Goal: Task Accomplishment & Management: Complete application form

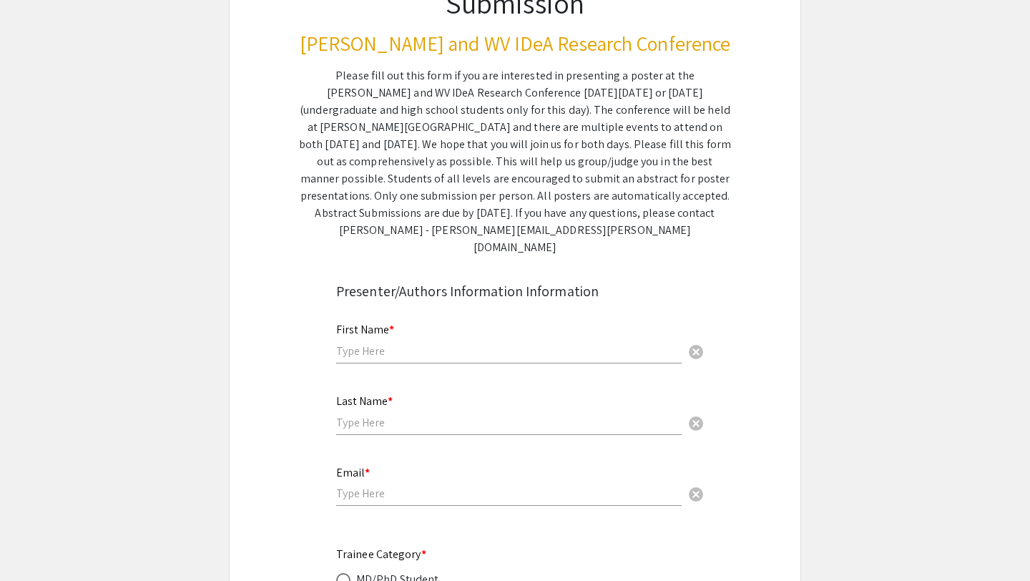
scroll to position [169, 0]
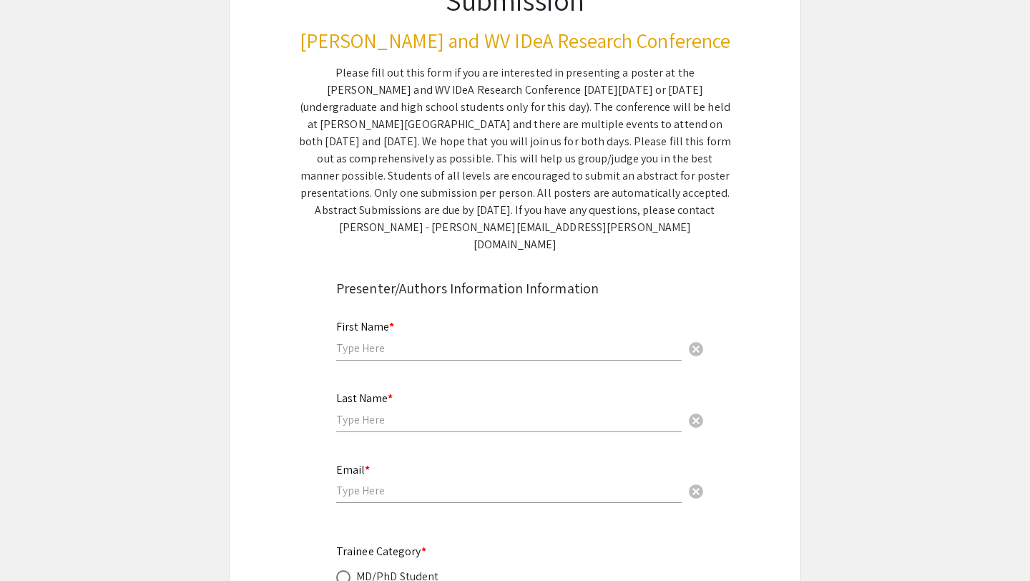
click at [397, 356] on div "First Name * cancel" at bounding box center [508, 340] width 345 height 69
click at [397, 340] on input "text" at bounding box center [508, 347] width 345 height 15
type input "Samantha"
type input "Hershman"
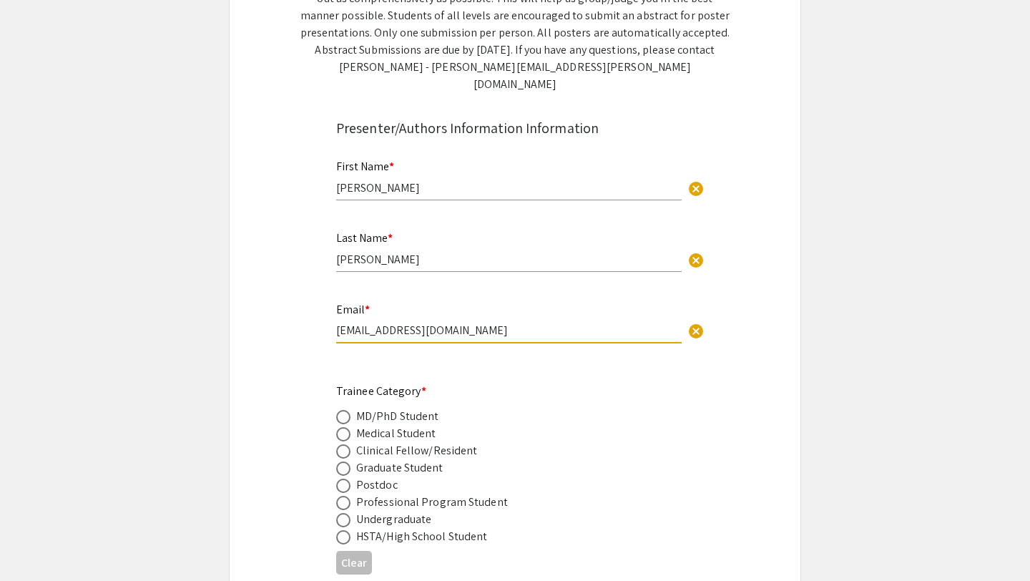
scroll to position [424, 0]
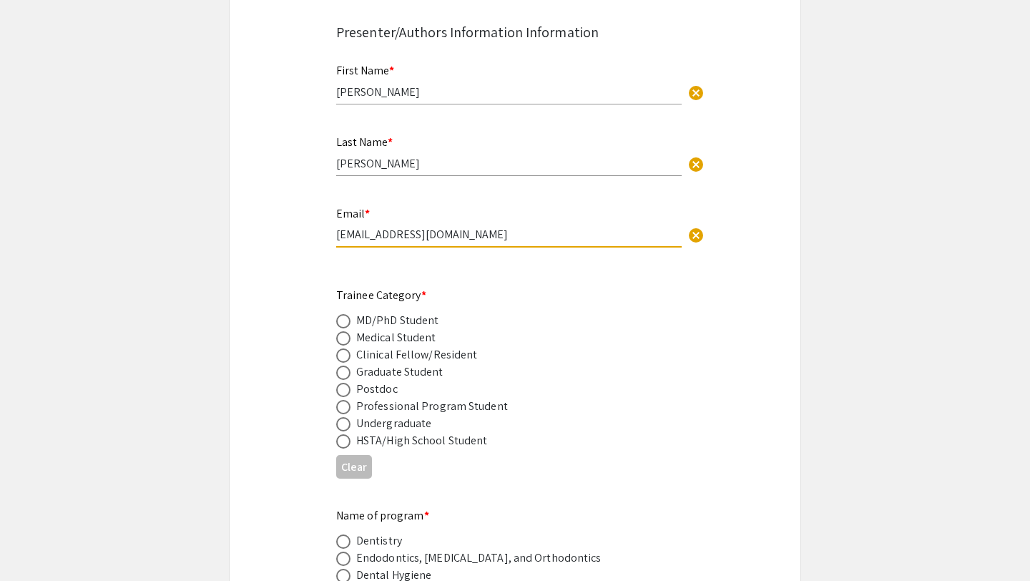
type input "snhershman@mix.wvu.edu"
click at [345, 400] on span at bounding box center [343, 407] width 14 height 14
click at [345, 400] on input "radio" at bounding box center [343, 407] width 14 height 14
radio input "true"
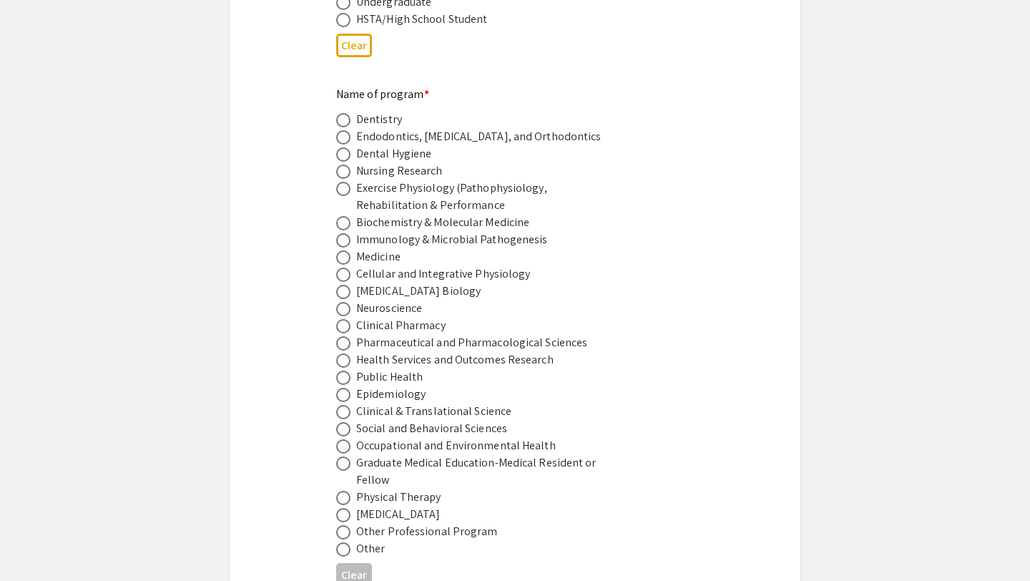
scroll to position [846, 0]
click at [346, 318] on span at bounding box center [343, 325] width 14 height 14
click at [346, 318] on input "radio" at bounding box center [343, 325] width 14 height 14
radio input "true"
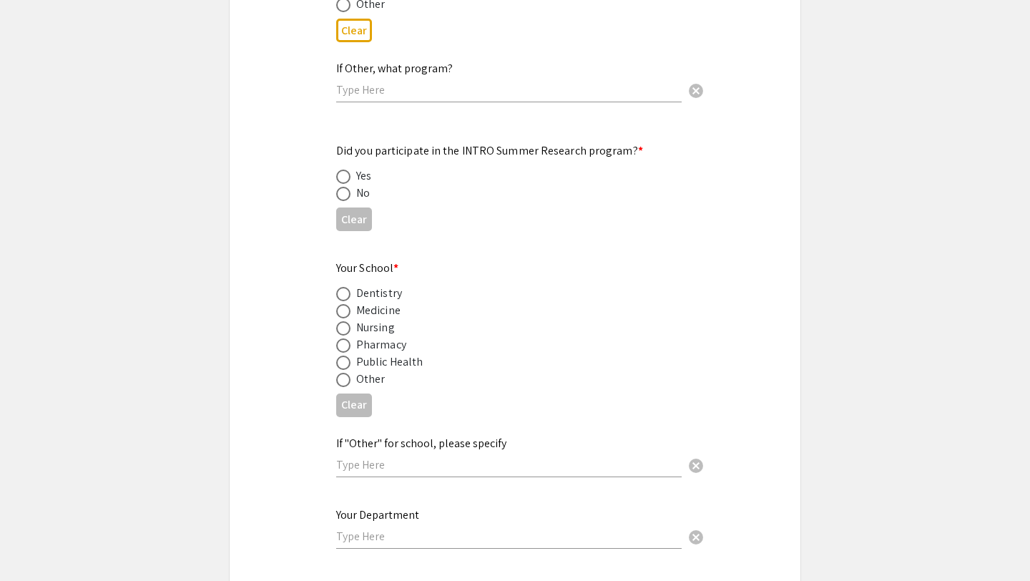
scroll to position [1413, 0]
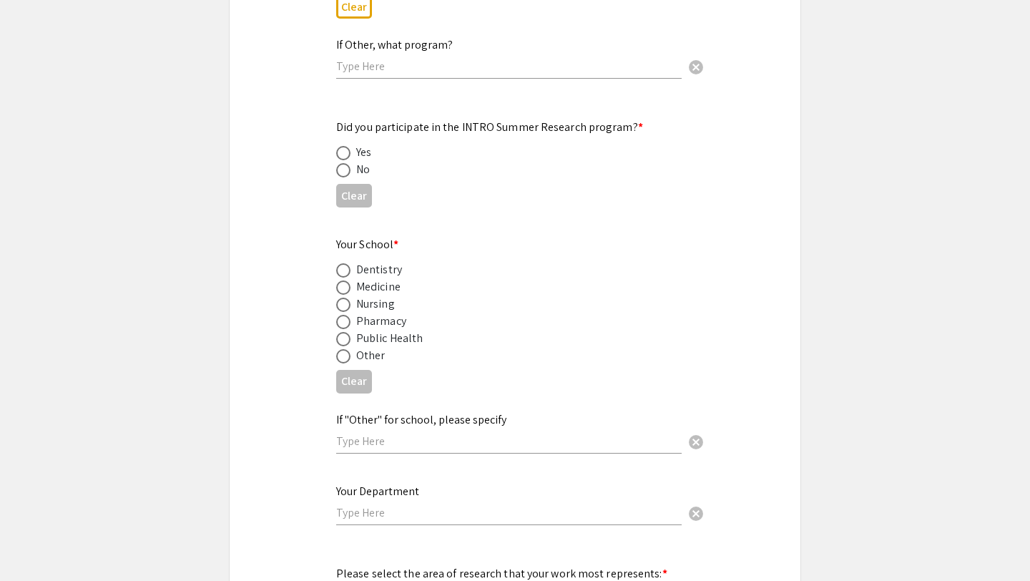
click at [340, 146] on span at bounding box center [343, 153] width 14 height 14
click at [340, 146] on input "radio" at bounding box center [343, 153] width 14 height 14
radio input "true"
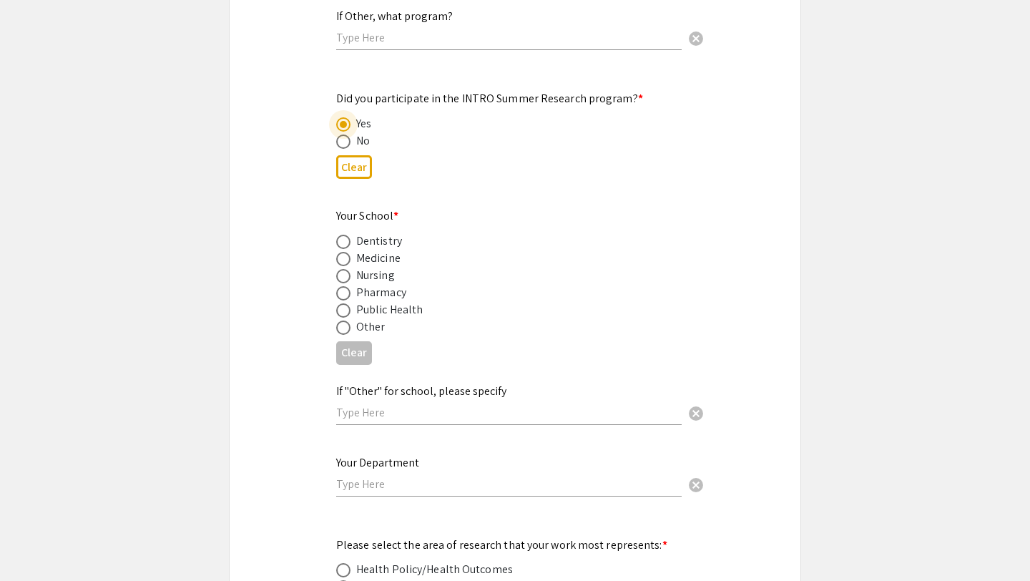
scroll to position [1451, 0]
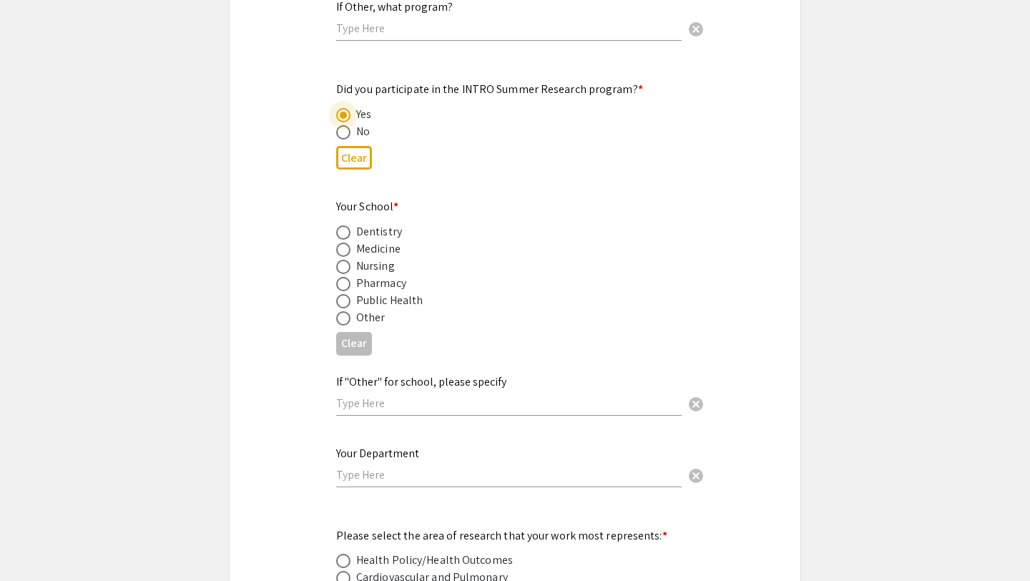
click at [344, 277] on span at bounding box center [343, 284] width 14 height 14
click at [344, 277] on input "radio" at bounding box center [343, 284] width 14 height 14
radio input "true"
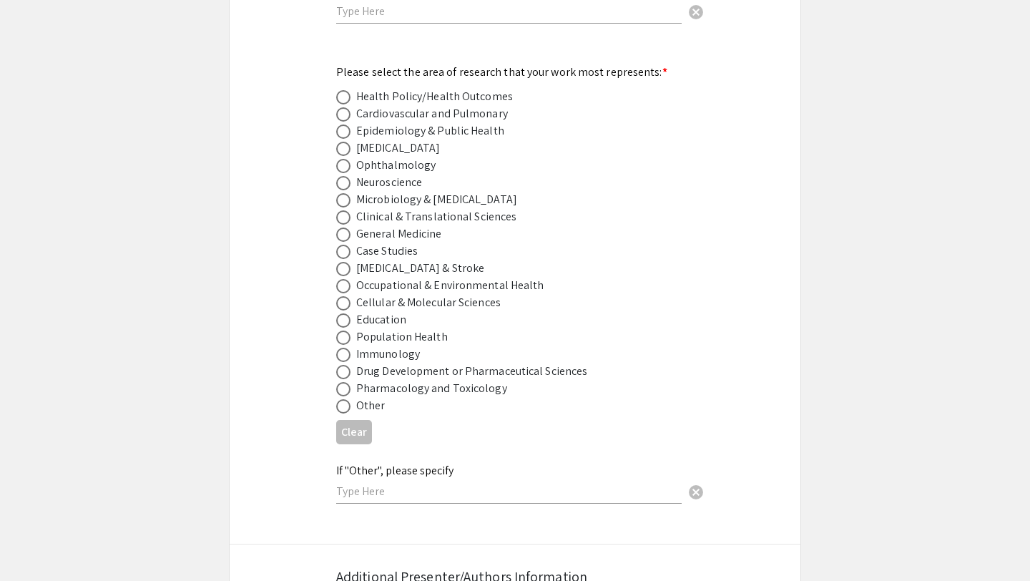
scroll to position [1915, 0]
click at [343, 365] on span at bounding box center [343, 371] width 14 height 14
click at [343, 365] on input "radio" at bounding box center [343, 371] width 14 height 14
radio input "true"
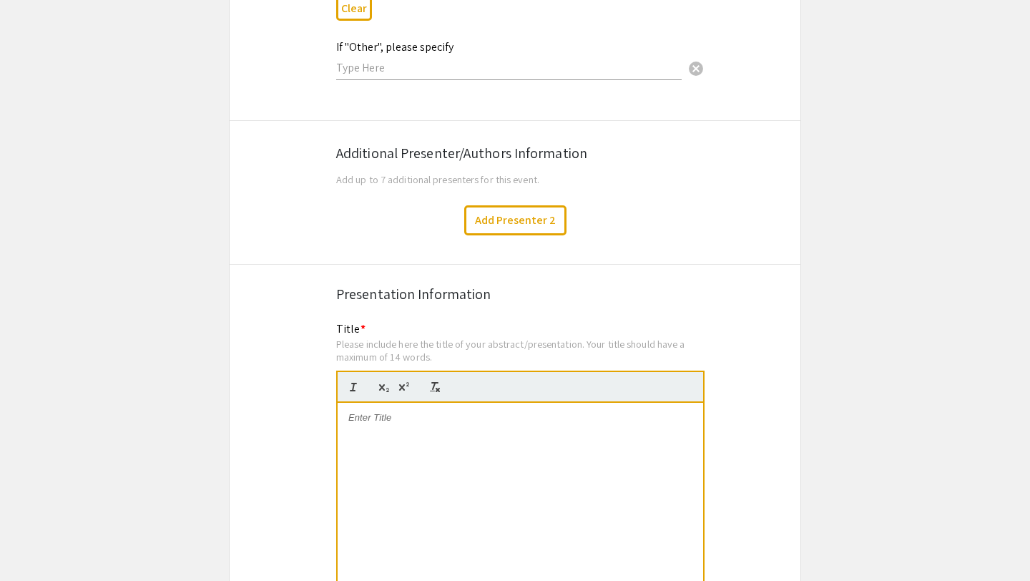
scroll to position [2343, 0]
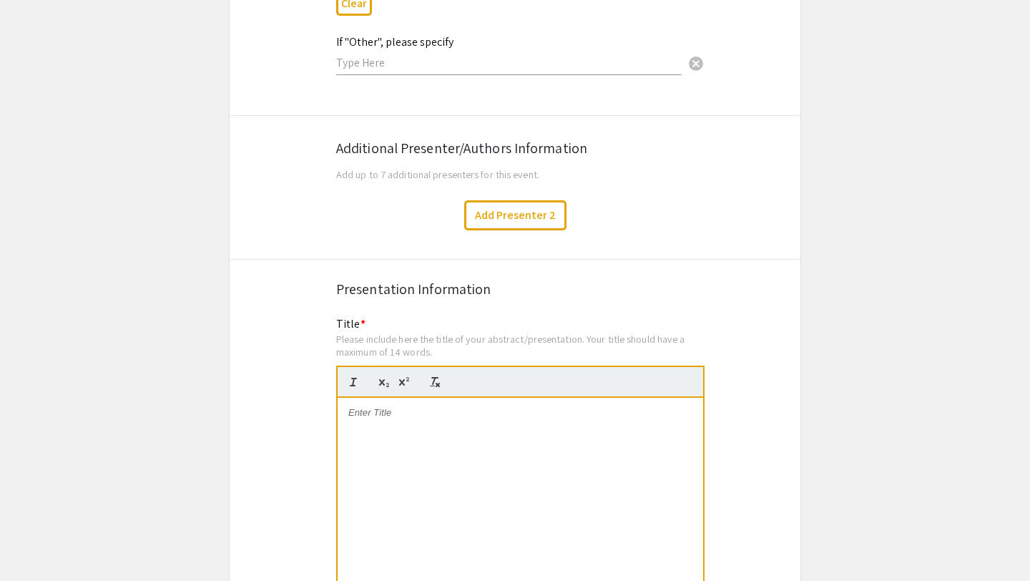
click at [422, 429] on div at bounding box center [520, 505] width 365 height 215
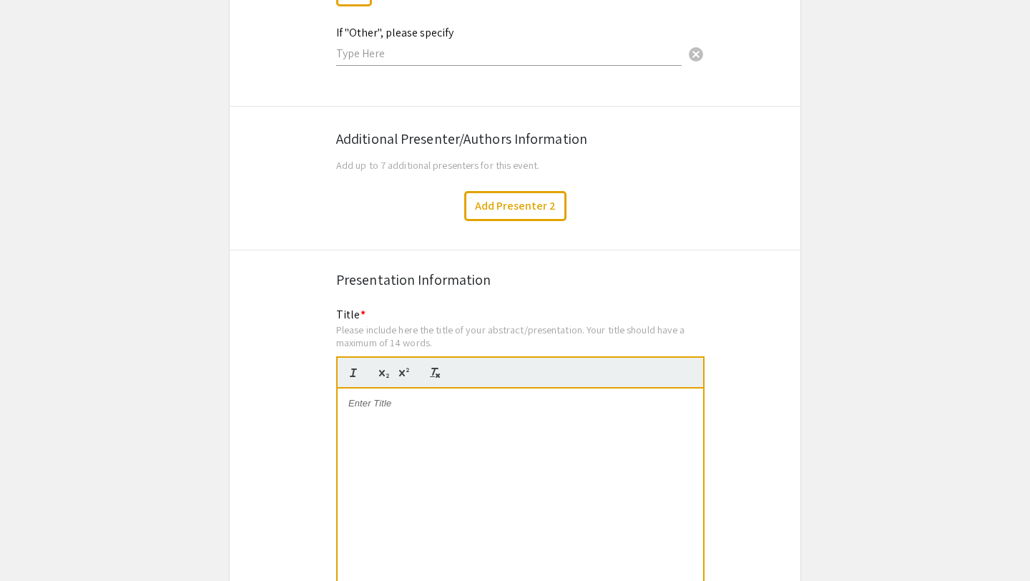
scroll to position [2358, 0]
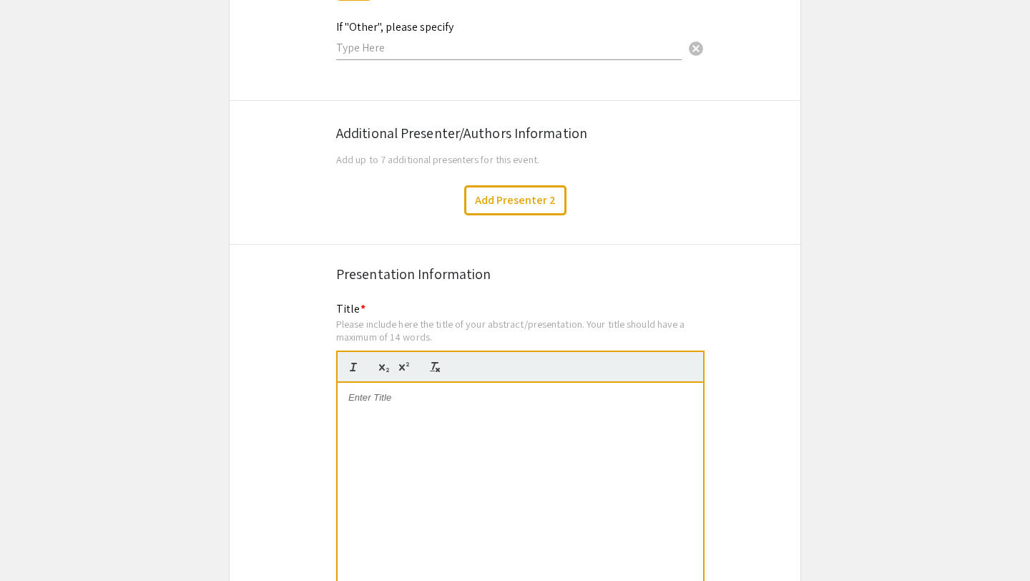
click at [413, 417] on div at bounding box center [520, 490] width 365 height 215
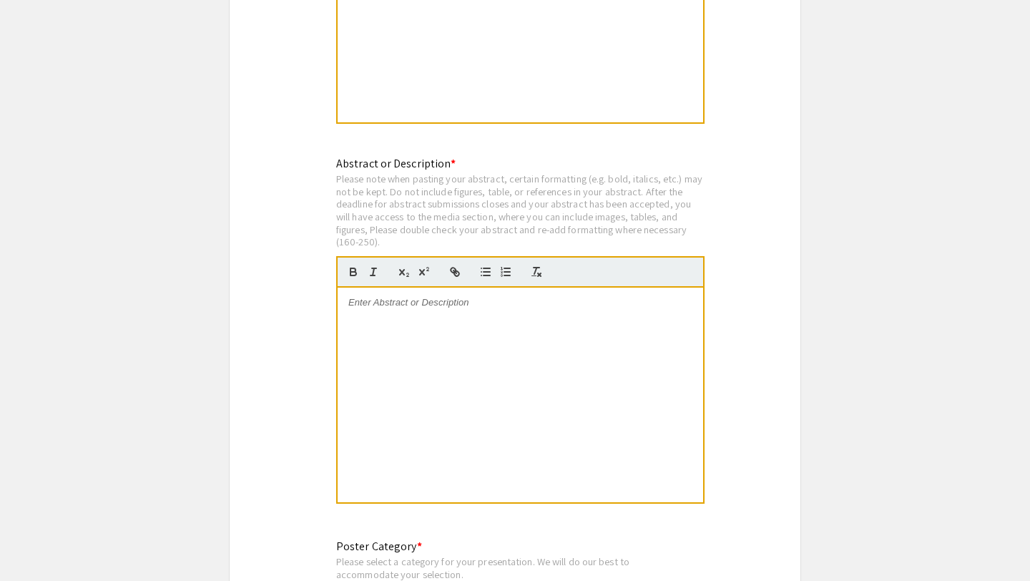
scroll to position [2845, 0]
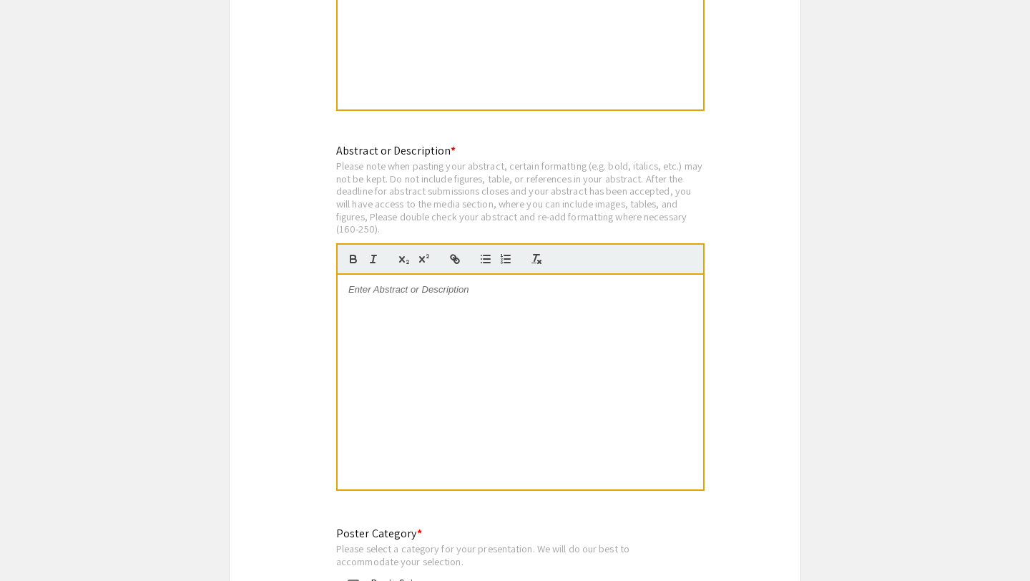
click at [526, 368] on div at bounding box center [520, 382] width 365 height 215
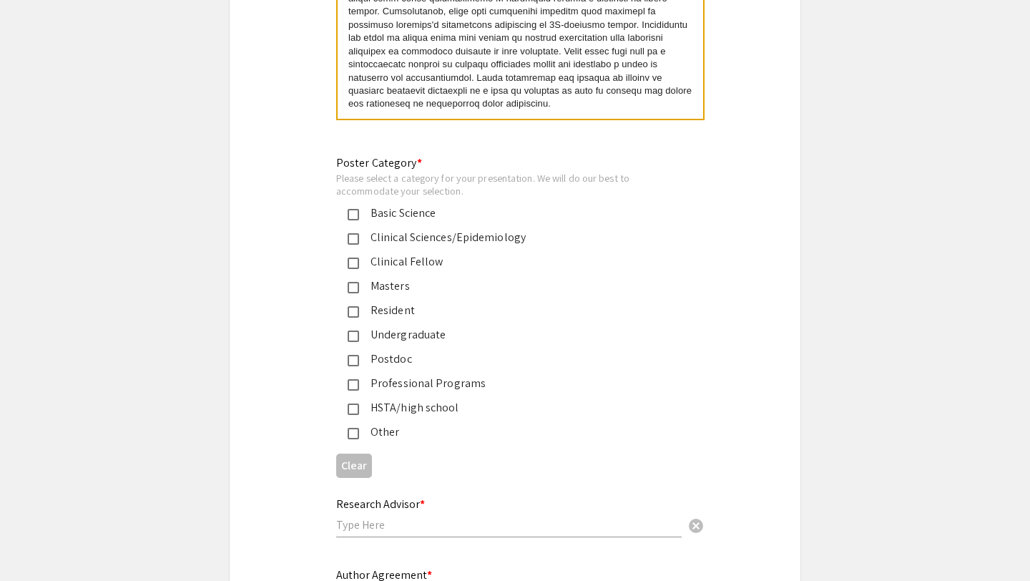
scroll to position [3216, 0]
click at [353, 378] on mat-pseudo-checkbox at bounding box center [353, 383] width 11 height 11
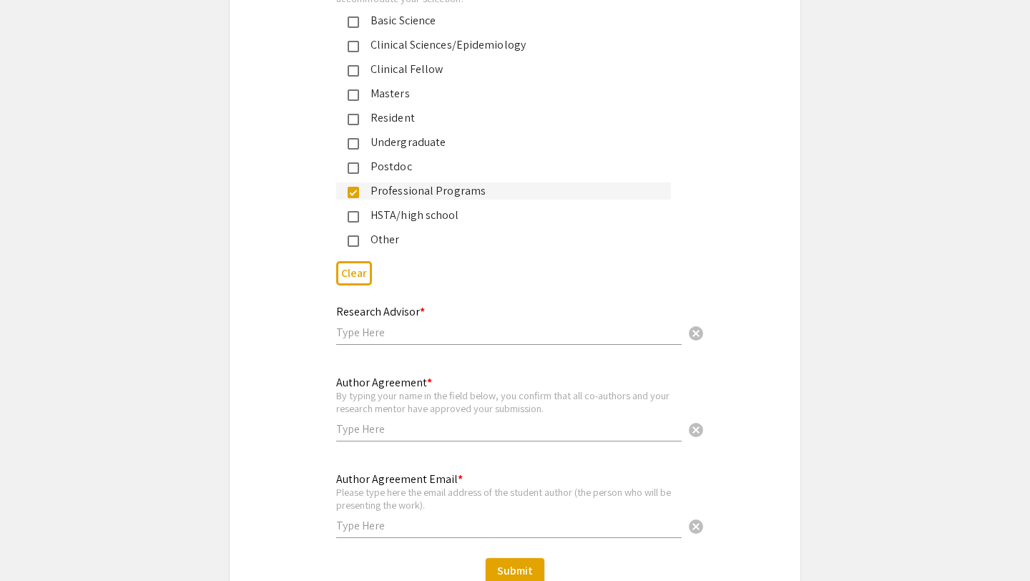
scroll to position [3422, 0]
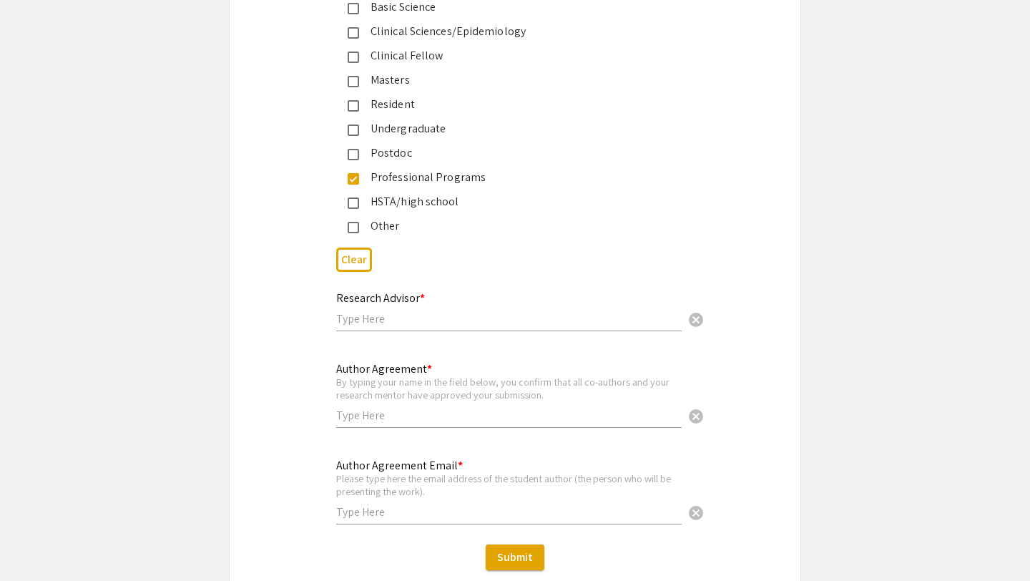
click at [386, 311] on input "text" at bounding box center [508, 318] width 345 height 15
type input "Paul Lockman"
click at [373, 409] on input "text" at bounding box center [508, 415] width 345 height 15
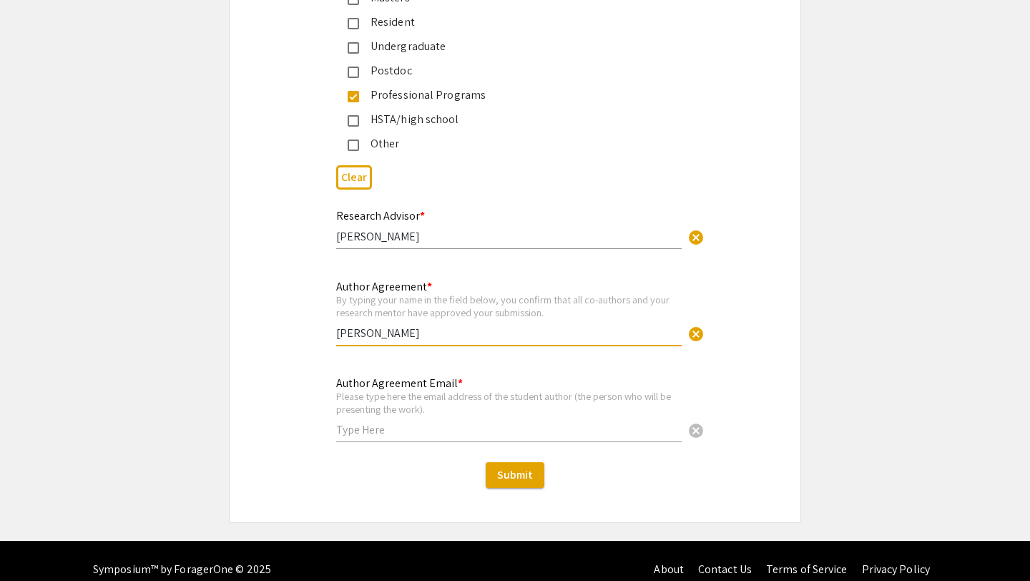
scroll to position [3510, 0]
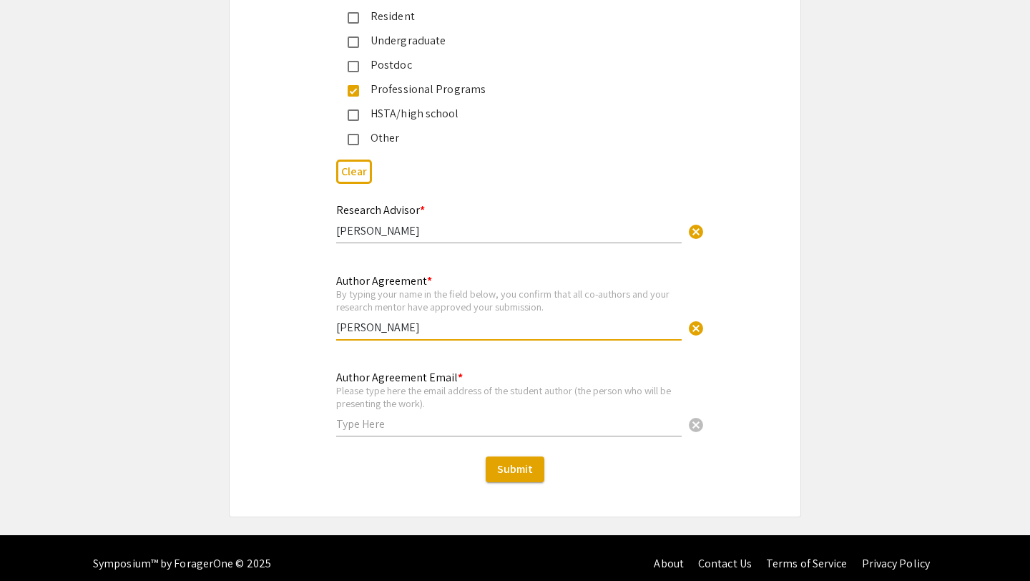
type input "Samantha Hershman"
click at [368, 418] on input "text" at bounding box center [508, 423] width 345 height 15
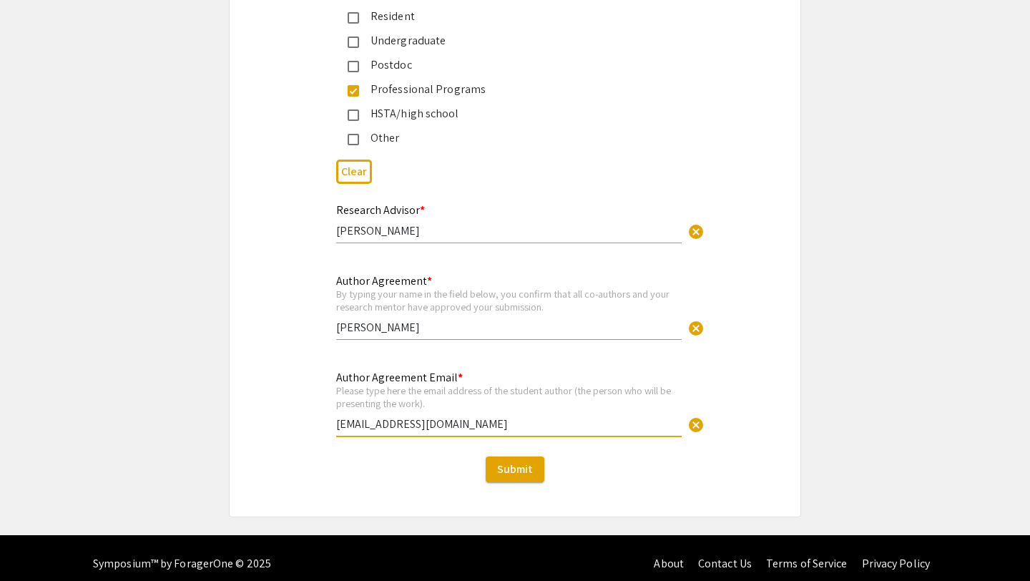
type input "snhershman@mix.wvu.edu"
click at [371, 468] on div "Submit" at bounding box center [515, 469] width 571 height 26
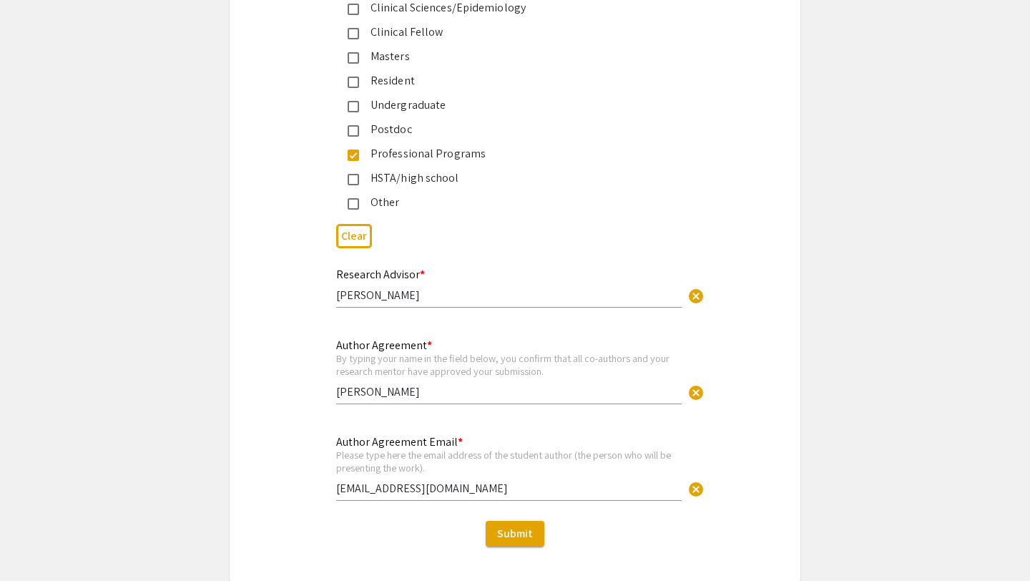
scroll to position [3513, 0]
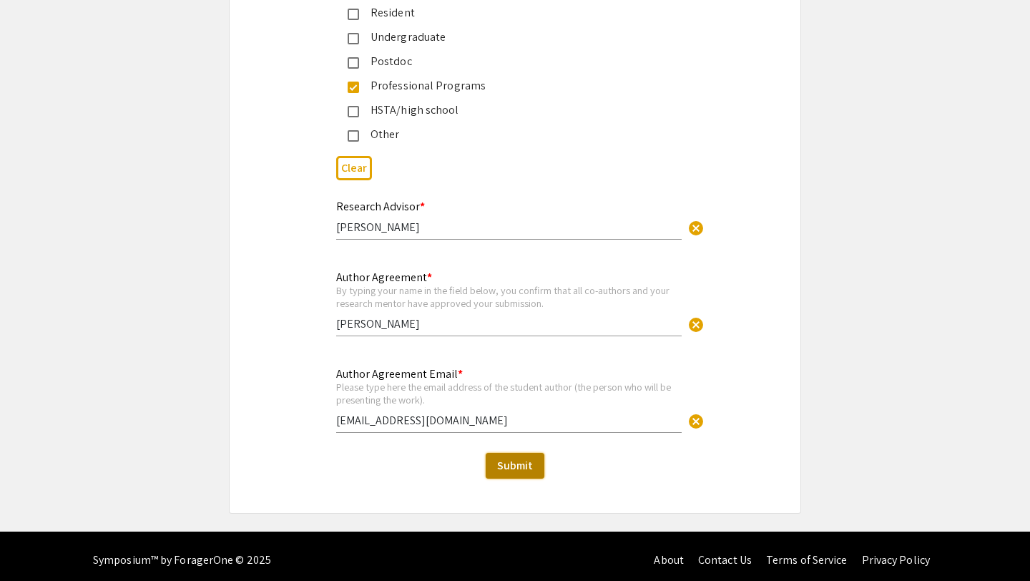
click at [524, 458] on span "Submit" at bounding box center [515, 465] width 36 height 15
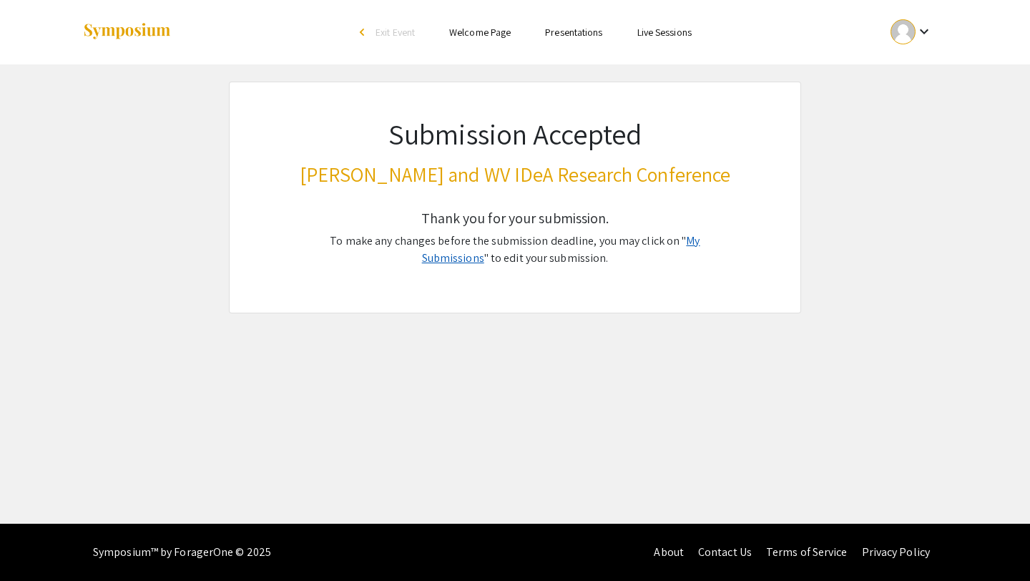
click at [661, 240] on link "My Submissions" at bounding box center [561, 249] width 278 height 32
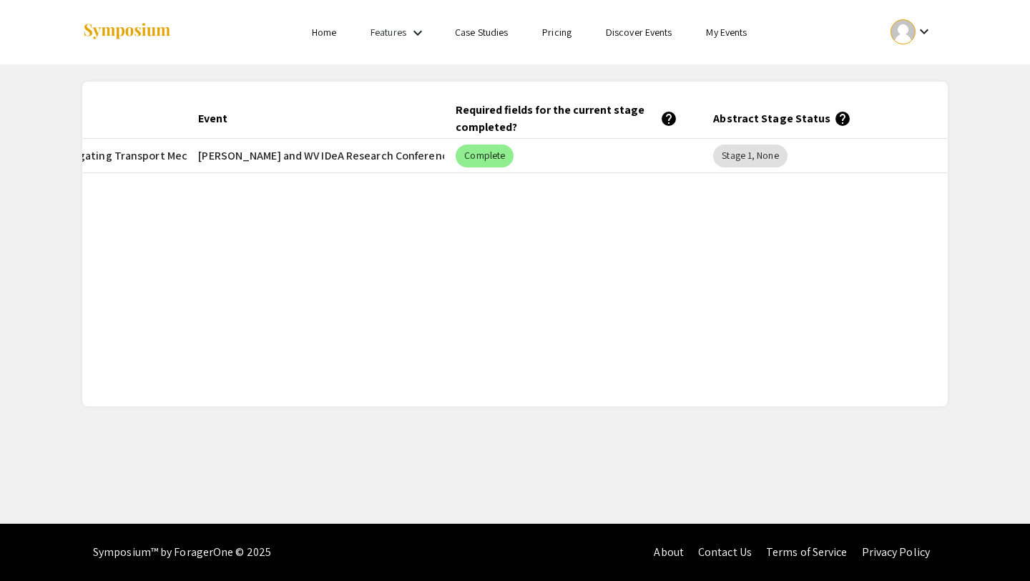
scroll to position [0, 226]
